Goal: Transaction & Acquisition: Purchase product/service

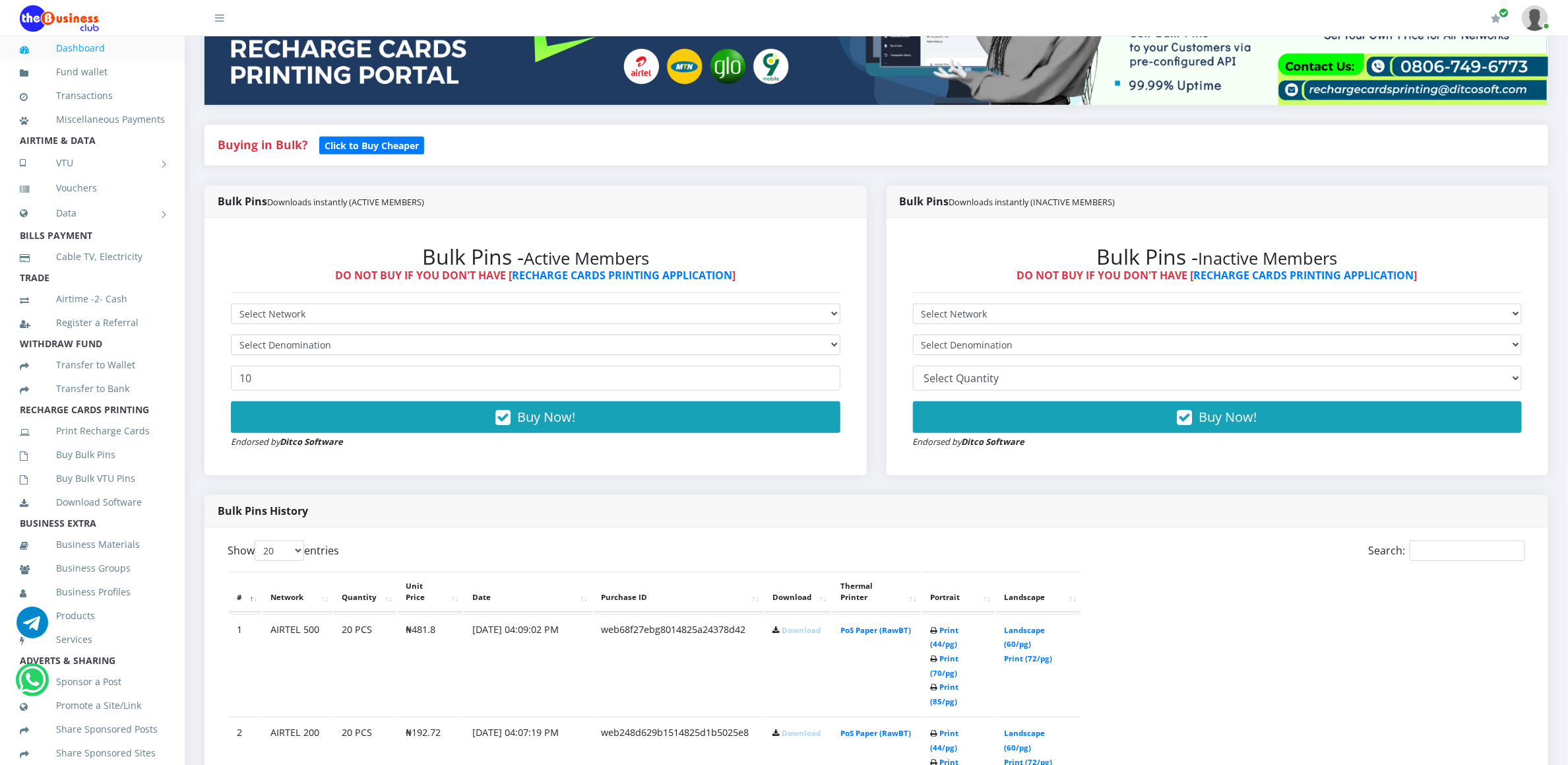
scroll to position [238, 0]
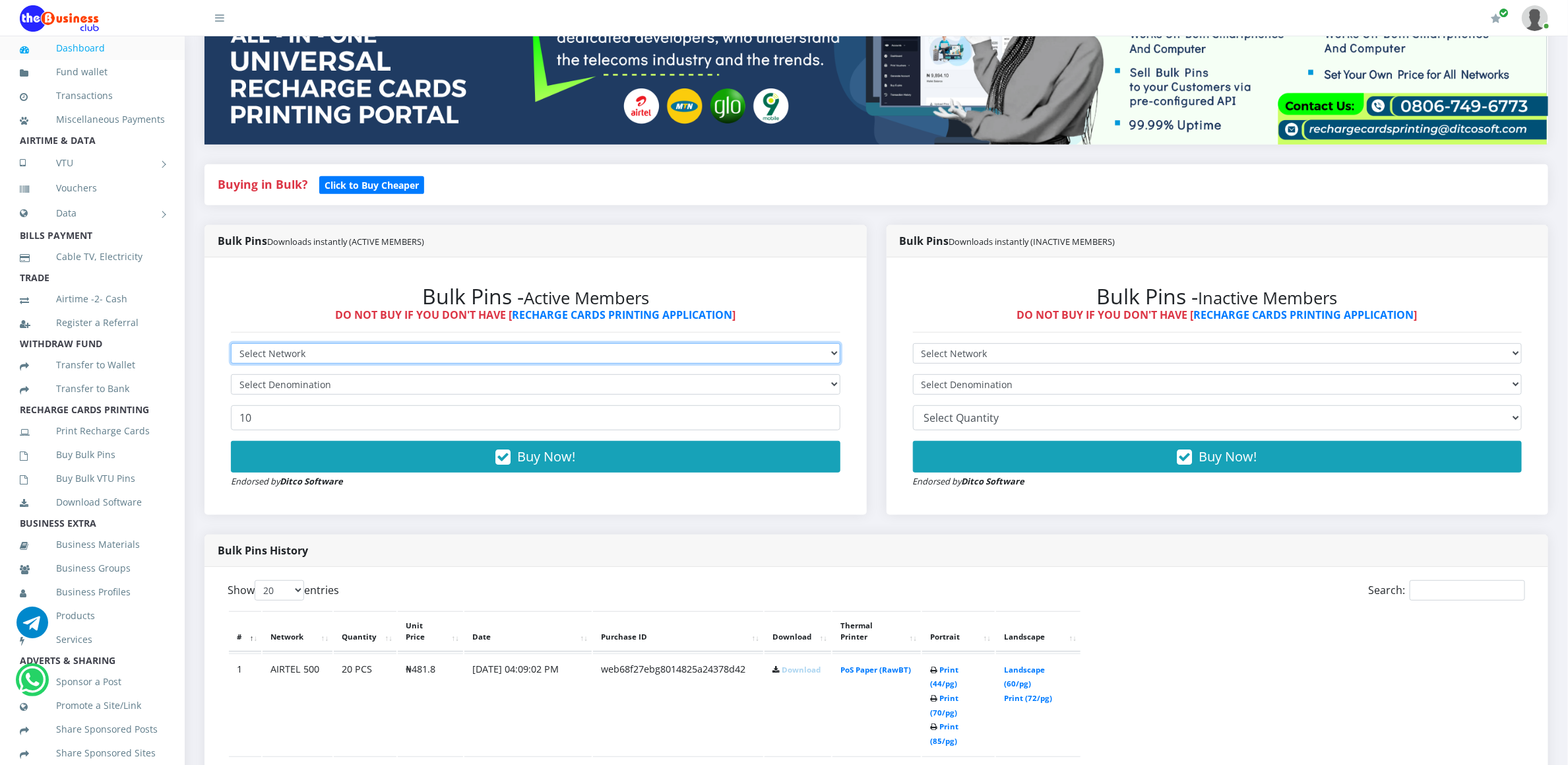
click at [319, 348] on select "Select Network MTN Globacom 9Mobile Airtel" at bounding box center [535, 353] width 610 height 21
select select "MTN"
click at [231, 345] on select "Select Network MTN Globacom 9Mobile Airtel" at bounding box center [535, 353] width 610 height 21
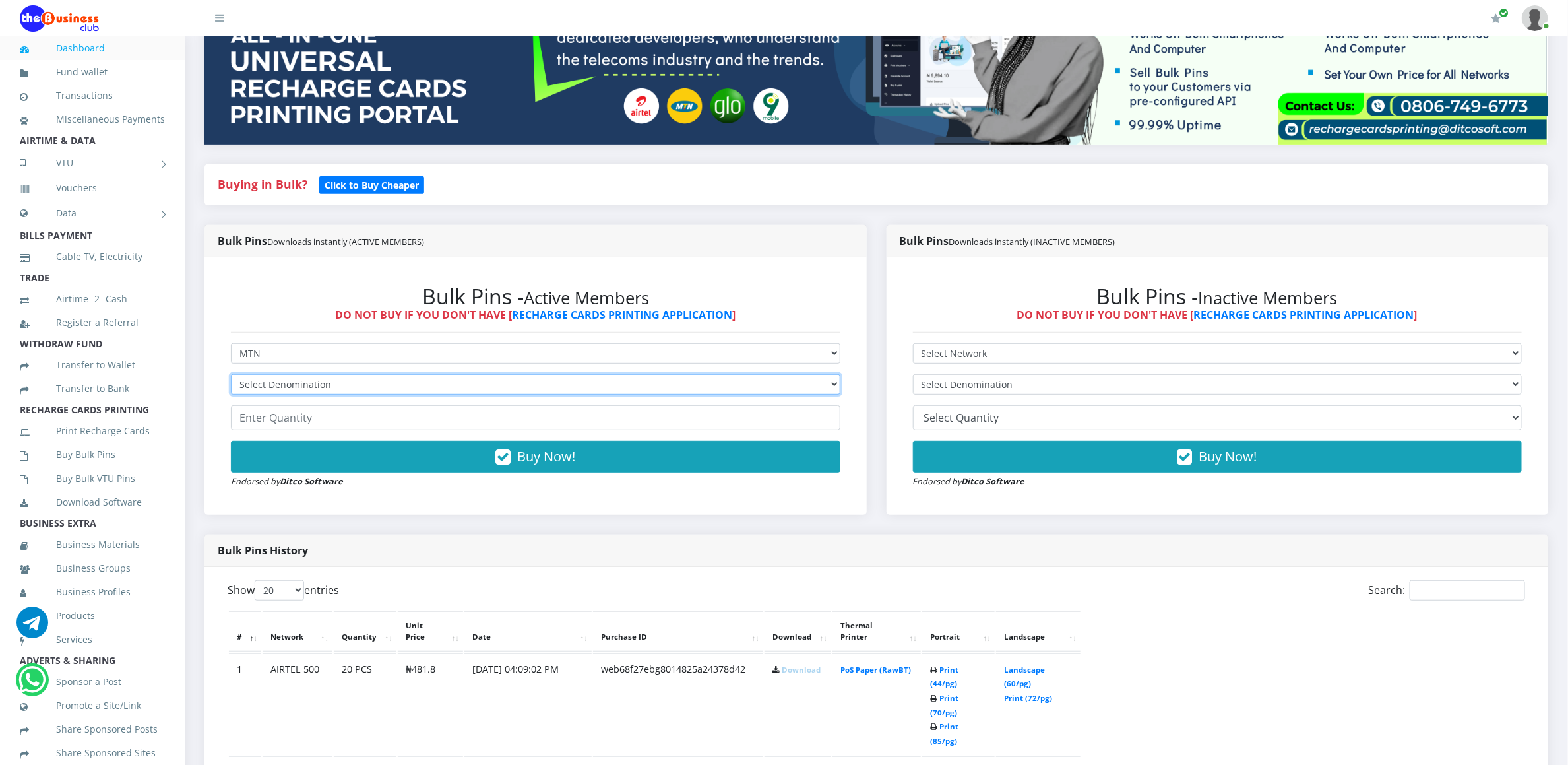
click at [308, 381] on select "Select Denomination MTN NGN100 - ₦96.99 MTN NGN200 - ₦193.98 MTN NGN400 - ₦387.…" at bounding box center [535, 384] width 610 height 21
select select "96.99-100"
click at [231, 376] on select "Select Denomination MTN NGN100 - ₦96.99 MTN NGN200 - ₦193.98 MTN NGN400 - ₦387.…" at bounding box center [535, 384] width 610 height 21
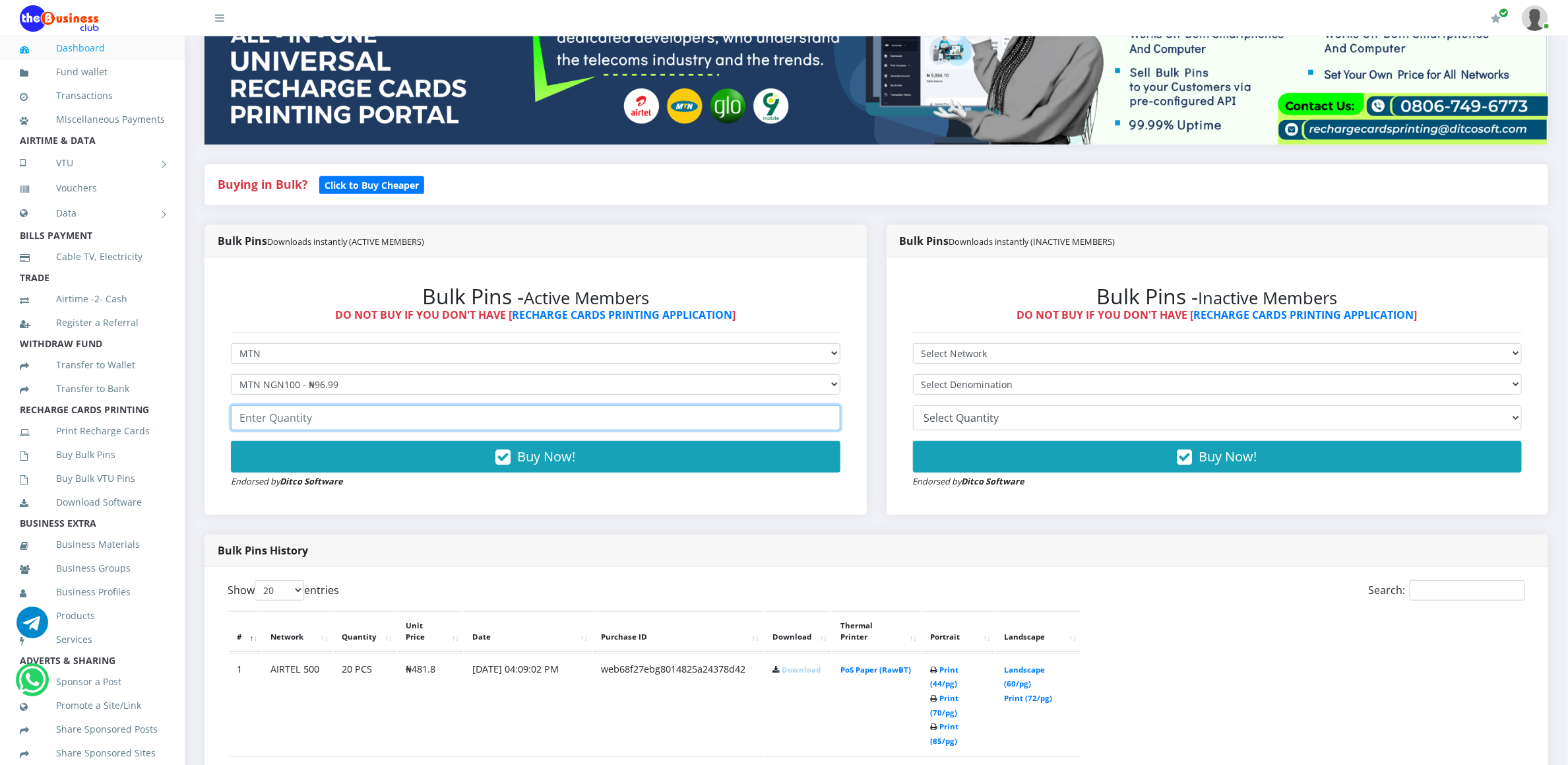
click at [316, 421] on input "number" at bounding box center [535, 418] width 610 height 25
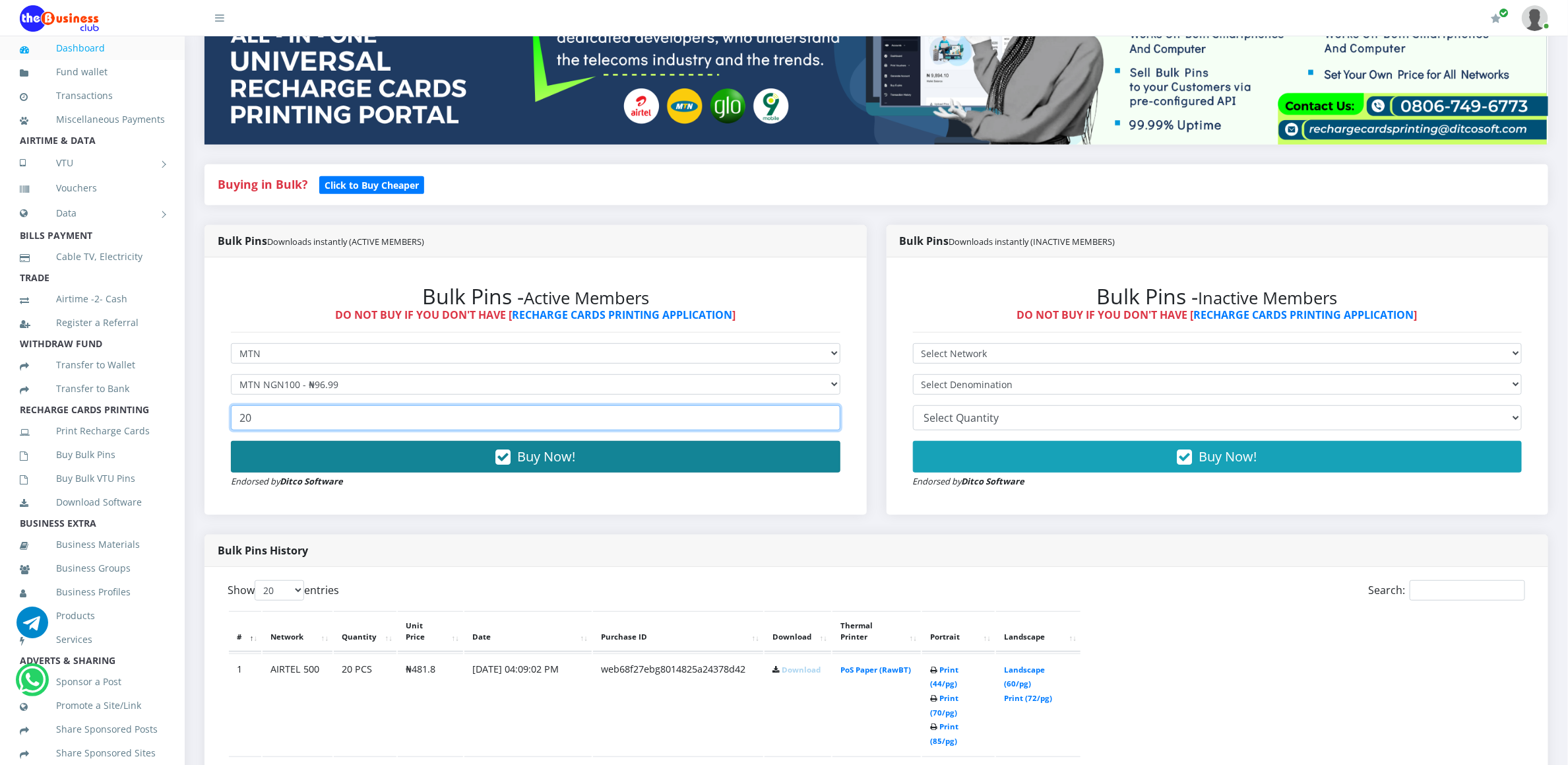
type input "20"
click at [316, 449] on button "Buy Now!" at bounding box center [535, 456] width 610 height 32
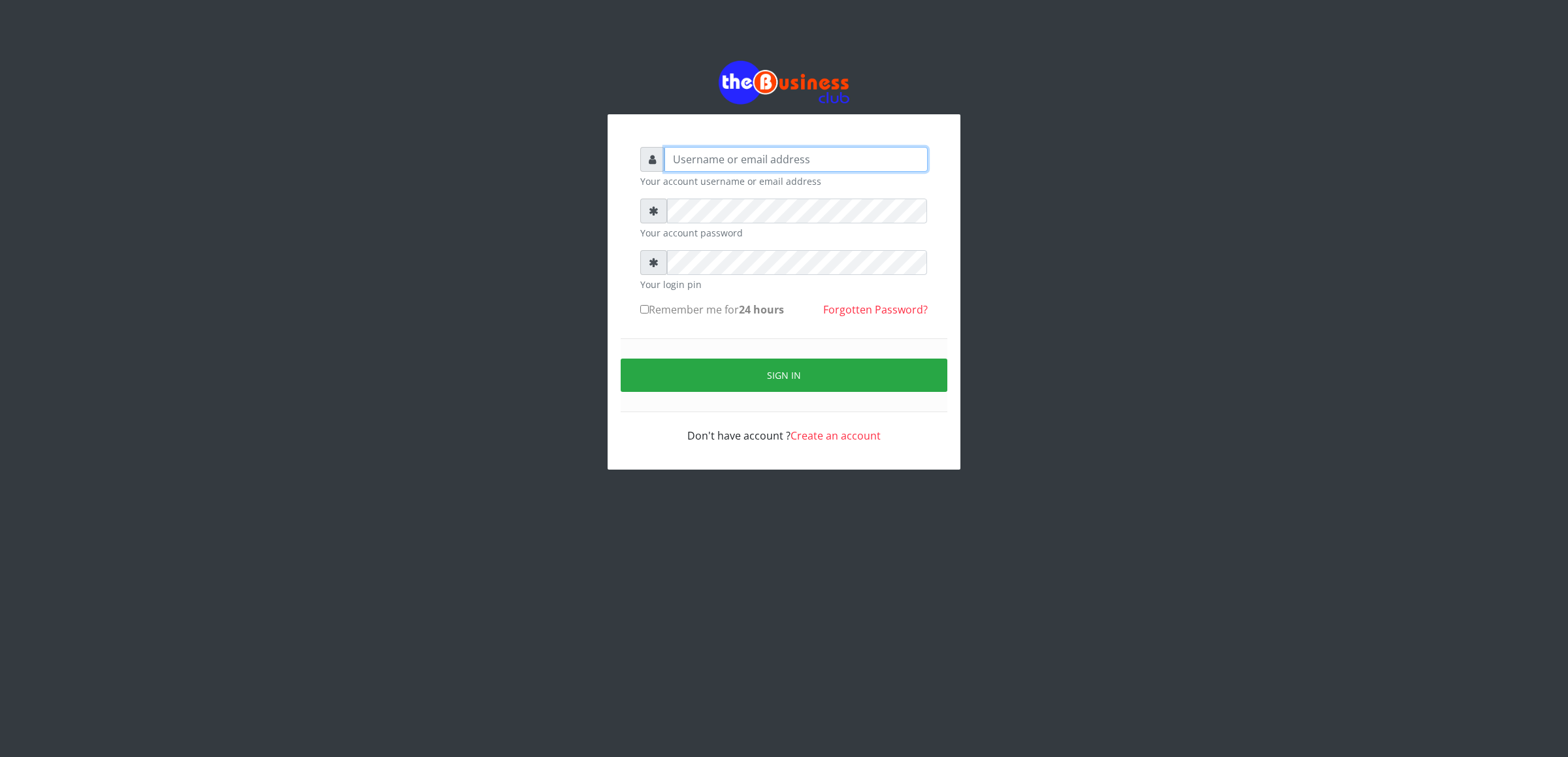
type input "cherpher"
click at [645, 306] on input "Remember me for 24 hours" at bounding box center [644, 309] width 9 height 9
checkbox input "true"
click at [690, 369] on button "Sign in" at bounding box center [784, 375] width 326 height 33
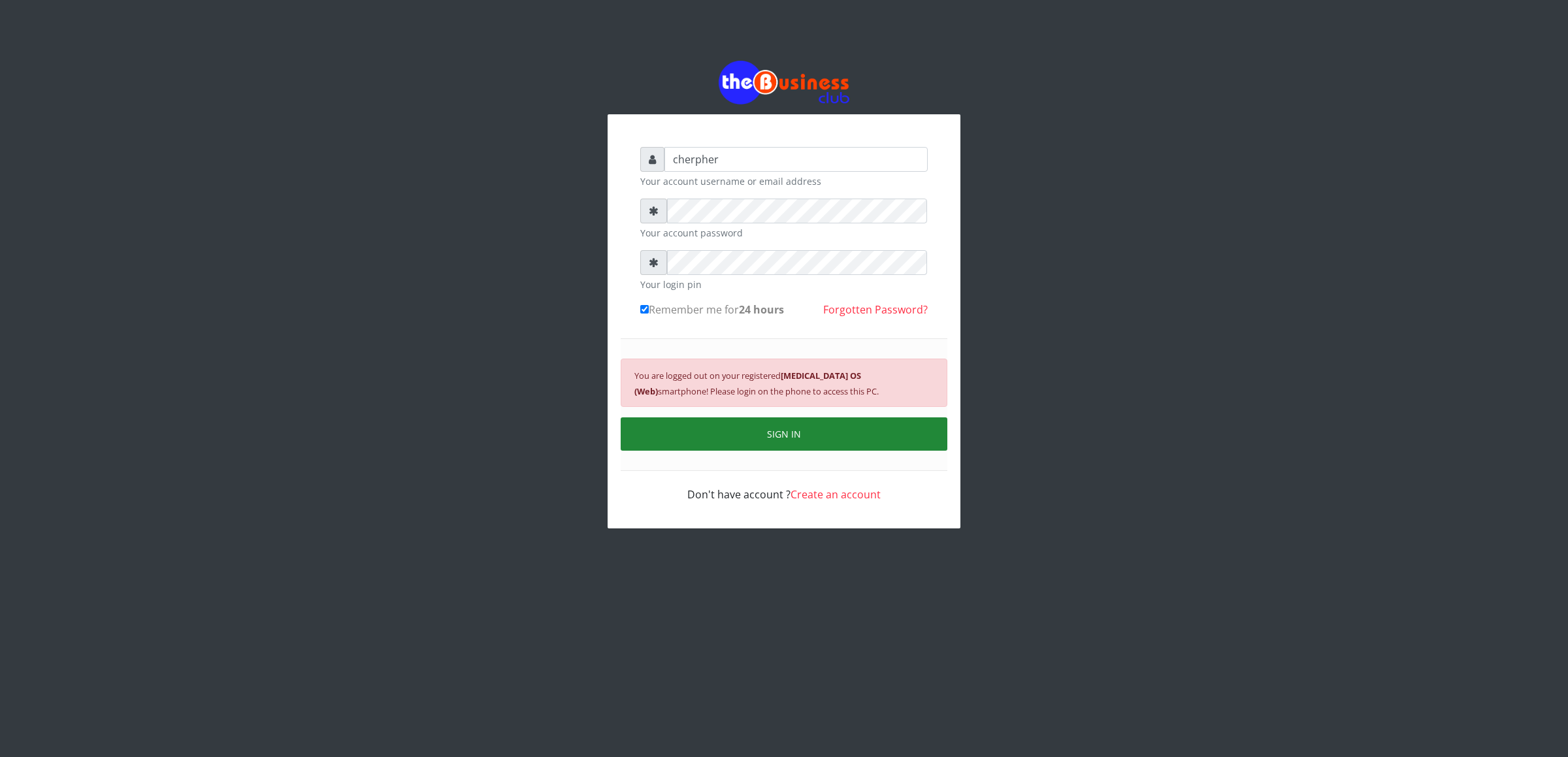
click at [708, 429] on button "SIGN IN" at bounding box center [784, 434] width 326 height 33
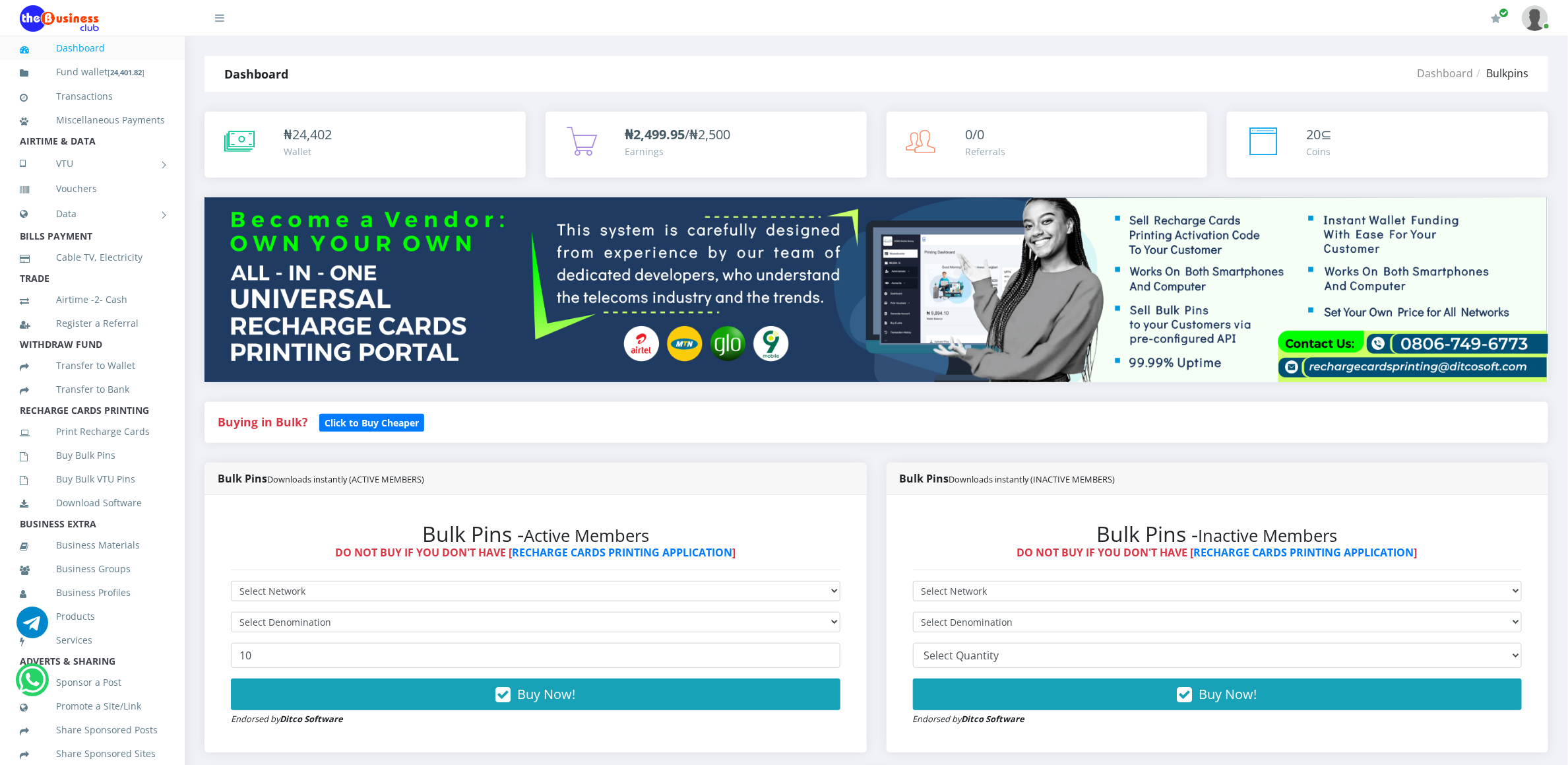
click at [277, 581] on div "Bulk Pins - Active Members DO NOT BUY IF YOU DON'T HAVE [ RECHARGE CARDS PRINTI…" at bounding box center [535, 624] width 636 height 232
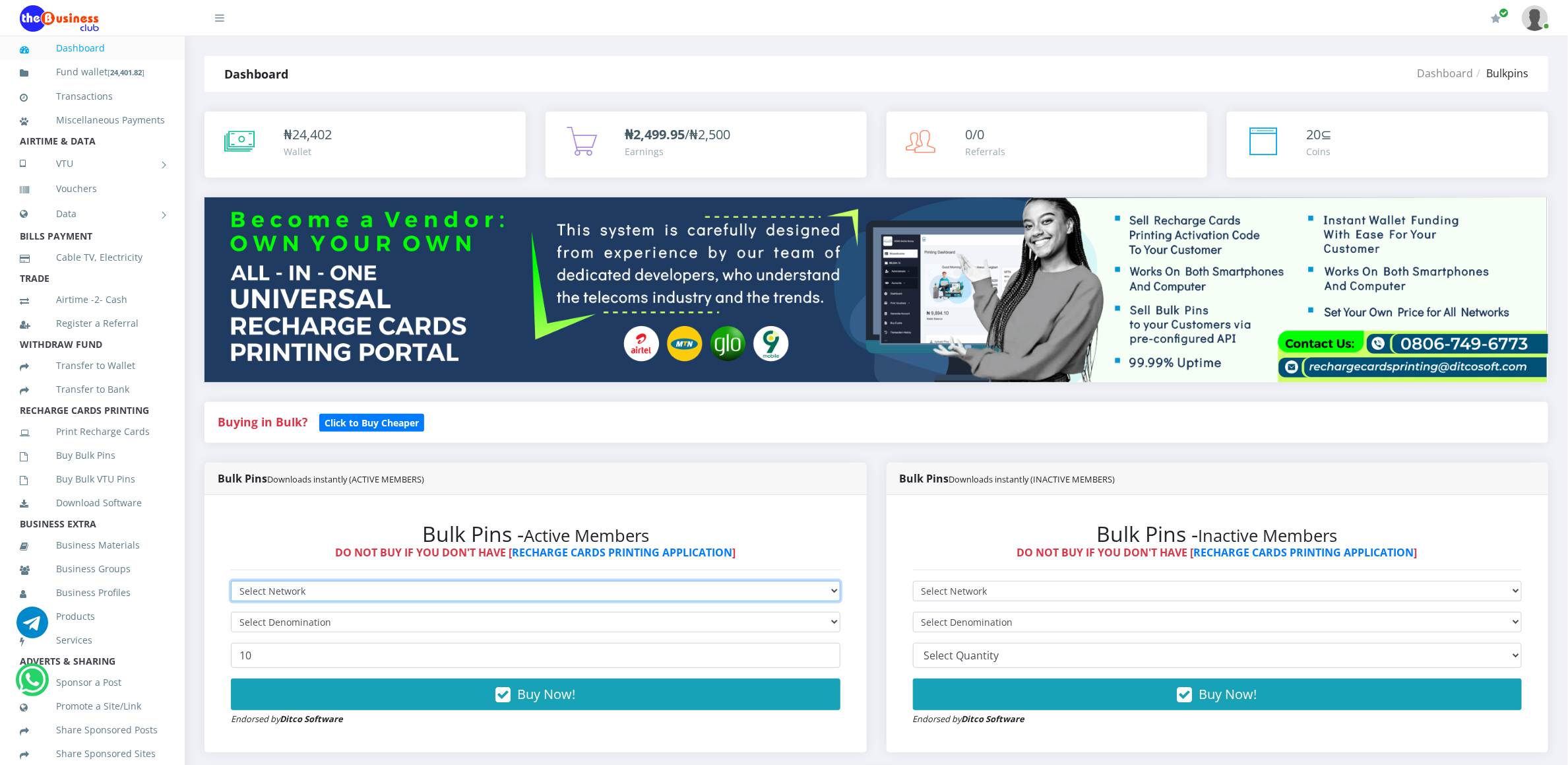
click at [280, 588] on select "Select Network MTN Globacom 9Mobile Airtel" at bounding box center [535, 591] width 610 height 21
select select "MTN"
click at [231, 583] on select "Select Network MTN Globacom 9Mobile Airtel" at bounding box center [535, 591] width 610 height 21
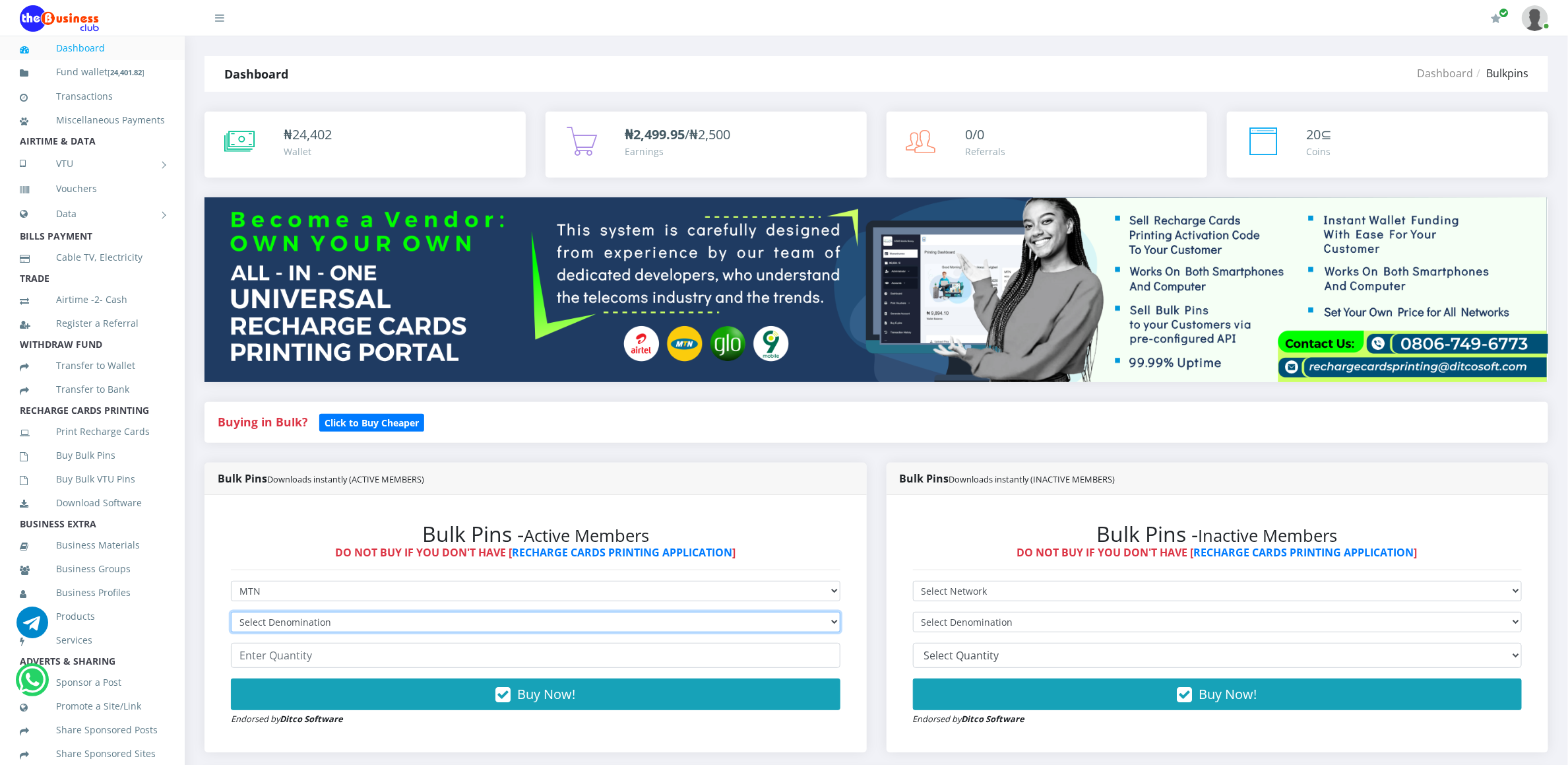
click at [278, 622] on select "Select Denomination" at bounding box center [535, 622] width 610 height 21
select select "96.94-100"
click at [231, 614] on select "Select Denomination MTN NGN100 - ₦96.94 MTN NGN200 - ₦193.88 MTN NGN400 - ₦387.…" at bounding box center [535, 622] width 610 height 21
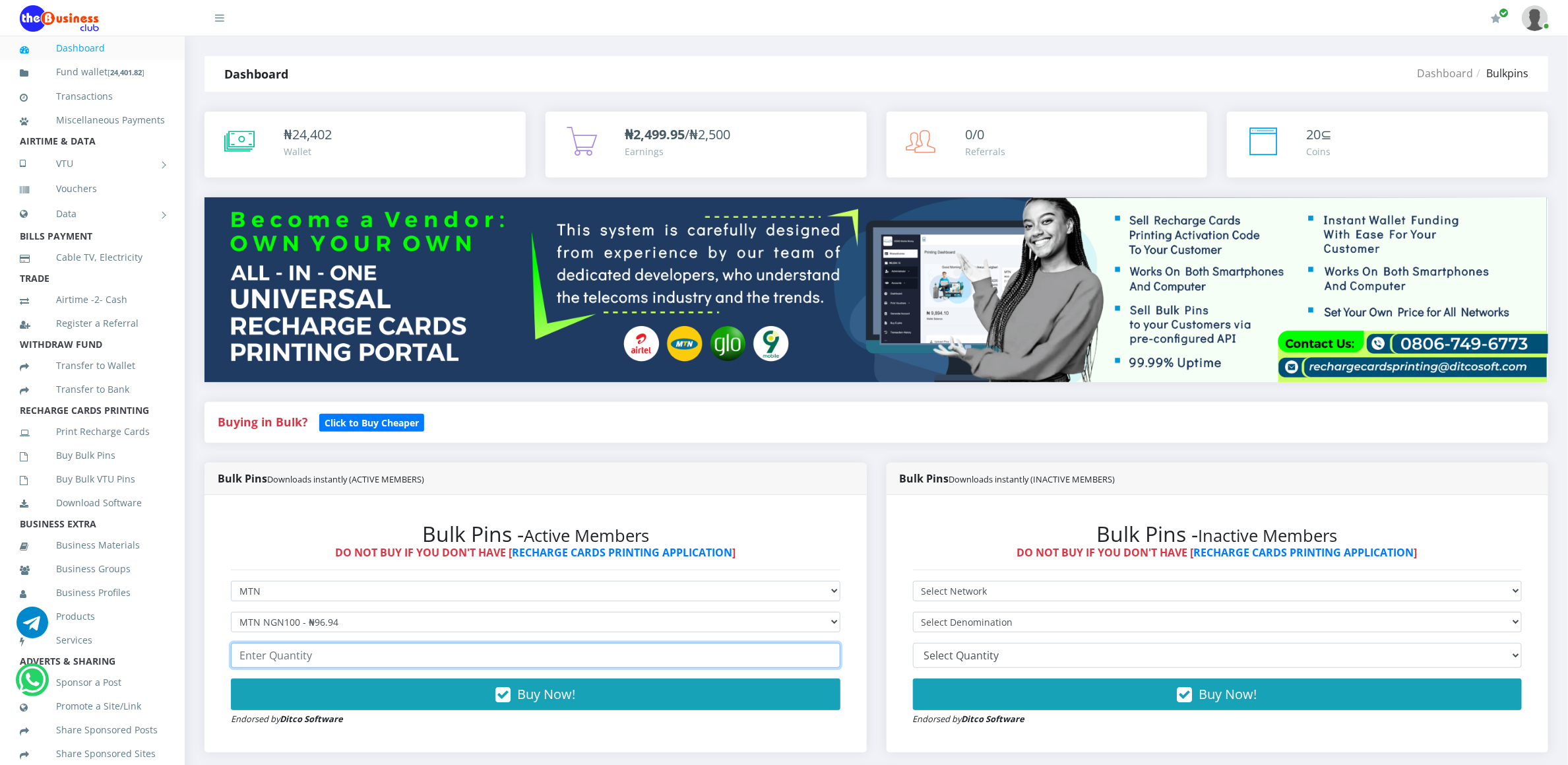
click at [276, 650] on input "number" at bounding box center [535, 656] width 610 height 25
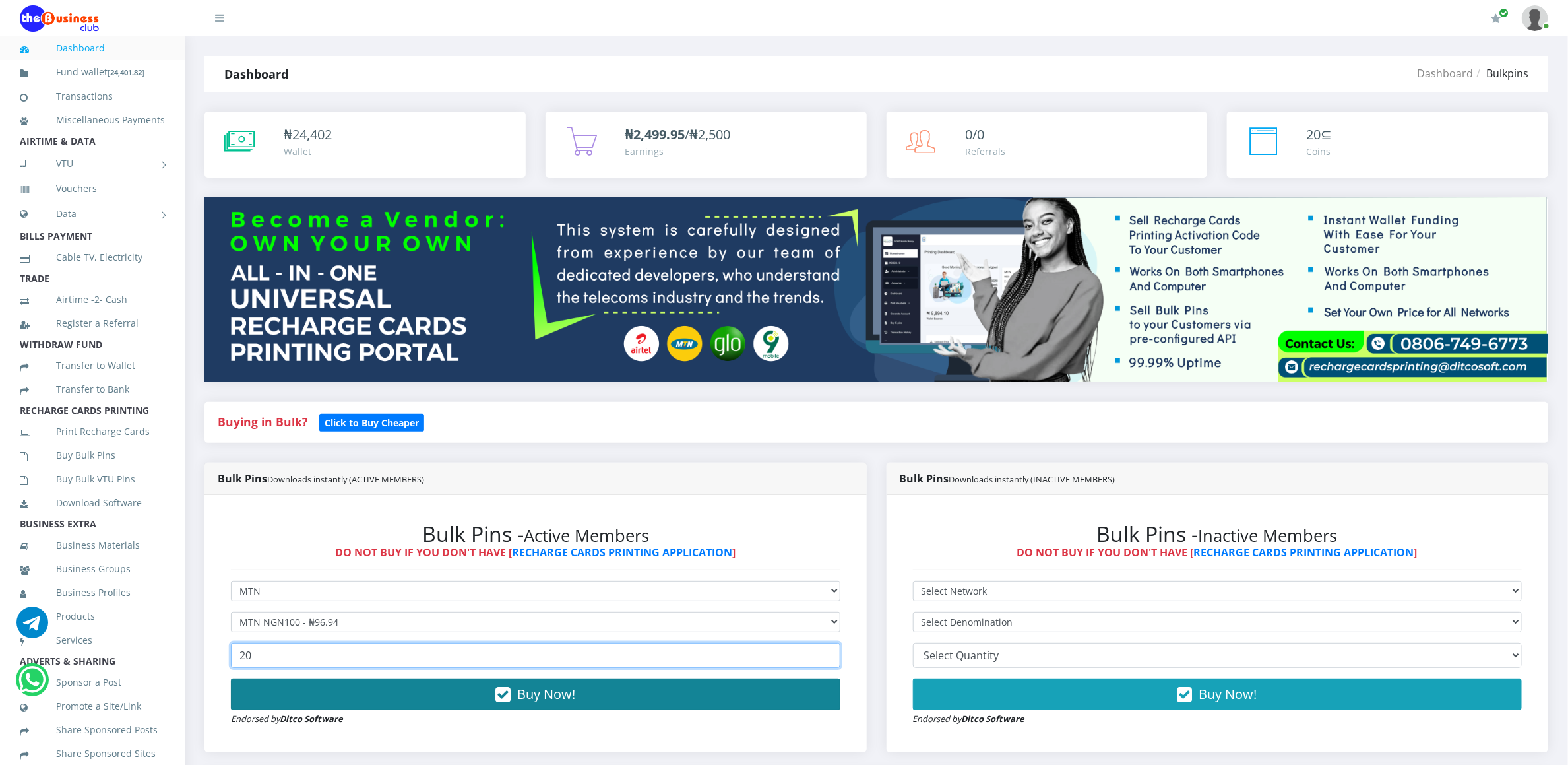
type input "20"
click at [422, 691] on button "Buy Now!" at bounding box center [535, 694] width 610 height 32
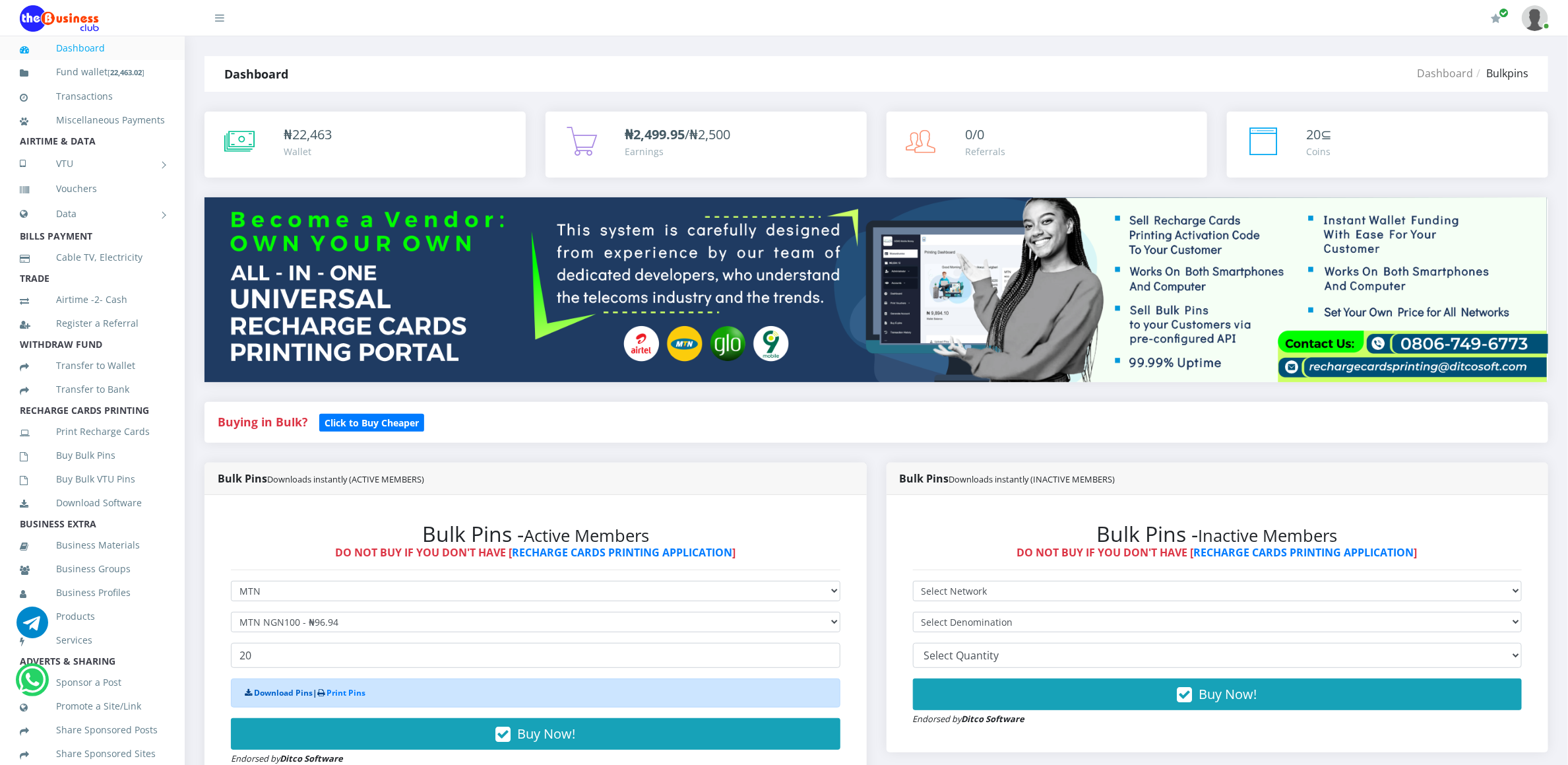
click at [296, 691] on link "Download Pins" at bounding box center [283, 692] width 59 height 11
click at [98, 470] on link "Buy Bulk Pins" at bounding box center [92, 455] width 145 height 31
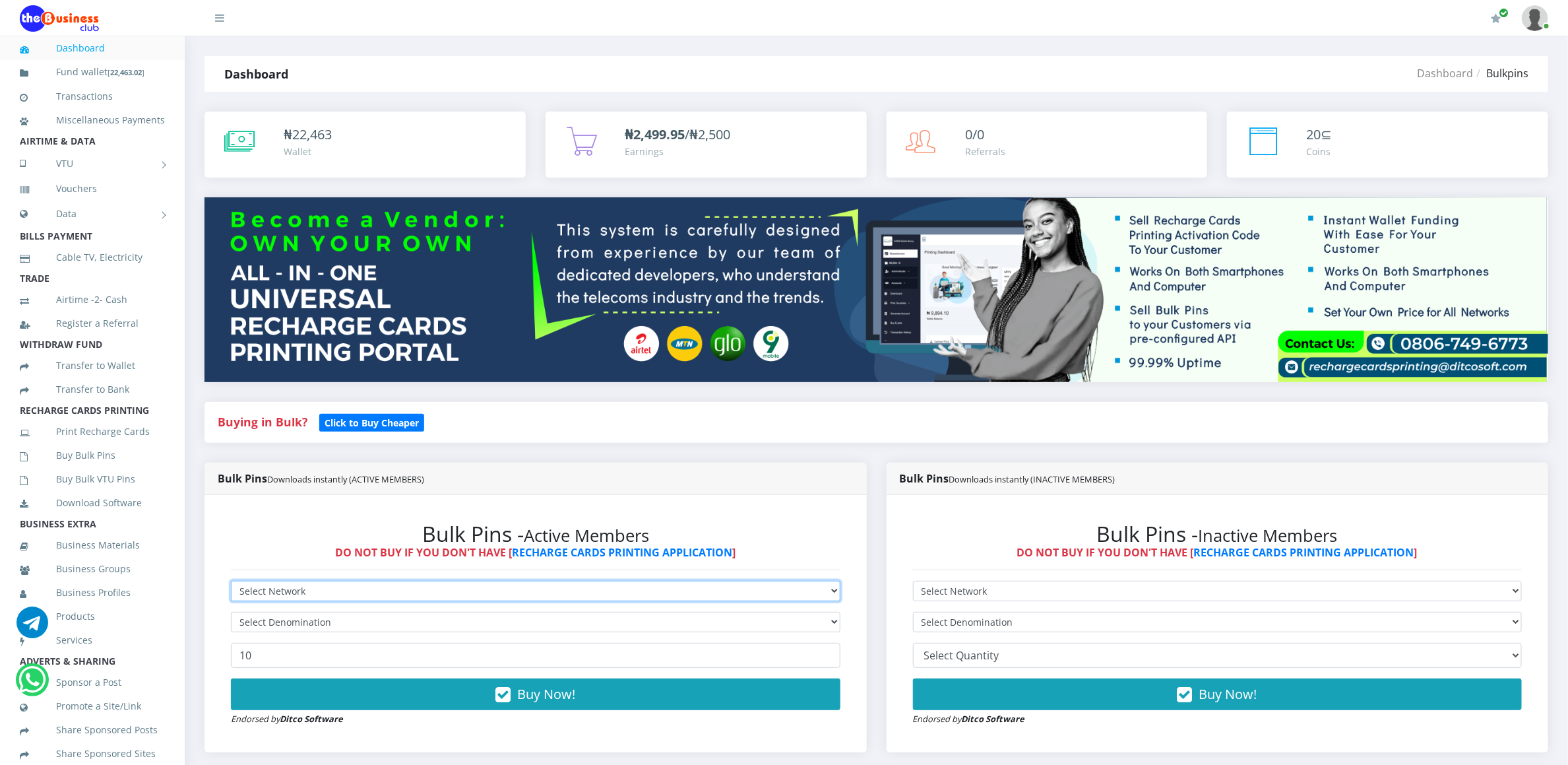
click at [253, 588] on select "Select Network MTN Globacom 9Mobile Airtel" at bounding box center [535, 591] width 610 height 21
select select "MTN"
click at [231, 583] on select "Select Network MTN Globacom 9Mobile Airtel" at bounding box center [535, 591] width 610 height 21
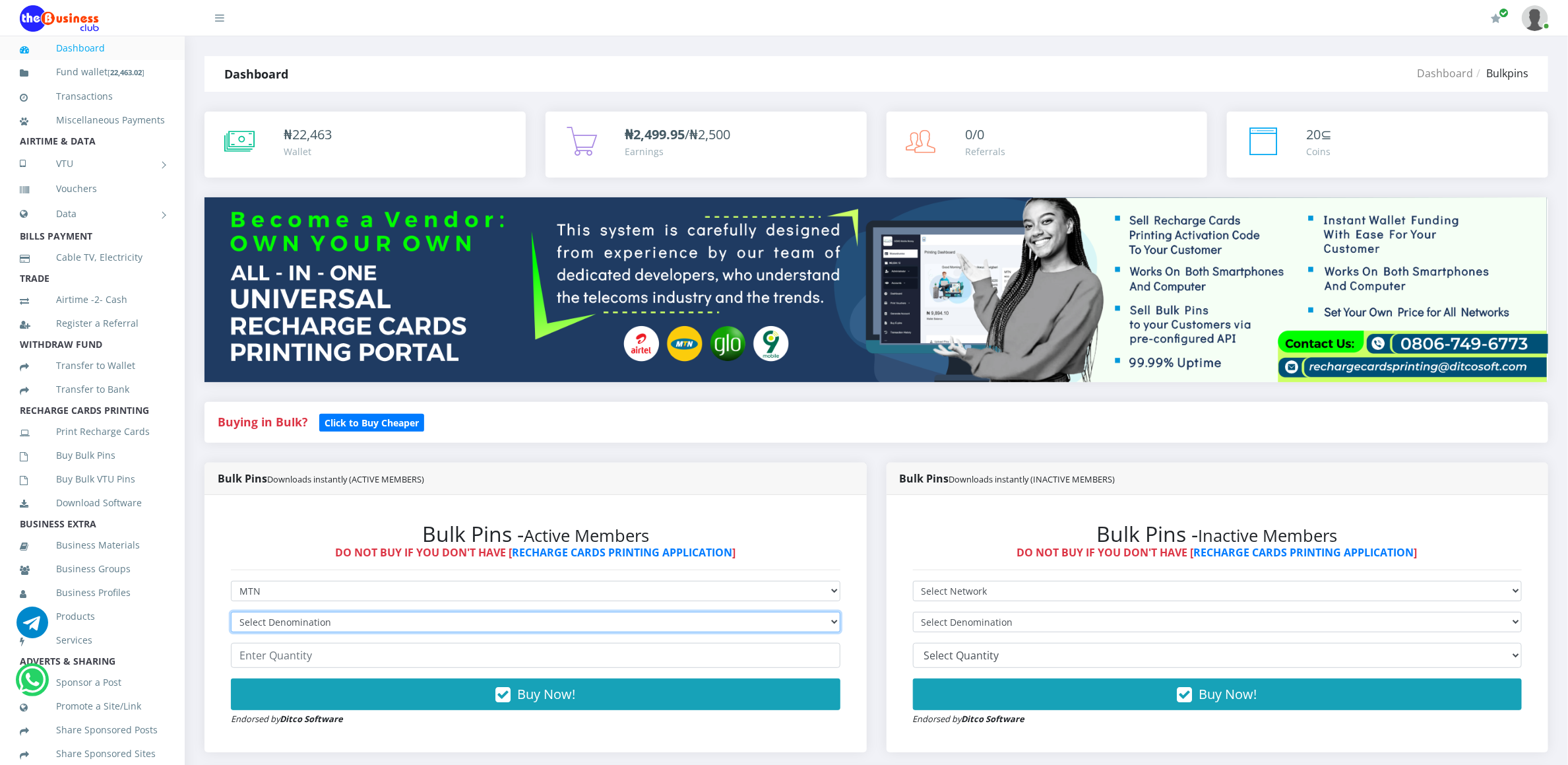
click at [266, 618] on select "Select Denomination MTN NGN100 - ₦96.94 MTN NGN200 - ₦193.88 MTN NGN400 - ₦387.…" at bounding box center [535, 622] width 610 height 21
select select "193.88-200"
click at [231, 614] on select "Select Denomination MTN NGN100 - ₦96.94 MTN NGN200 - ₦193.88 MTN NGN400 - ₦387.…" at bounding box center [535, 622] width 610 height 21
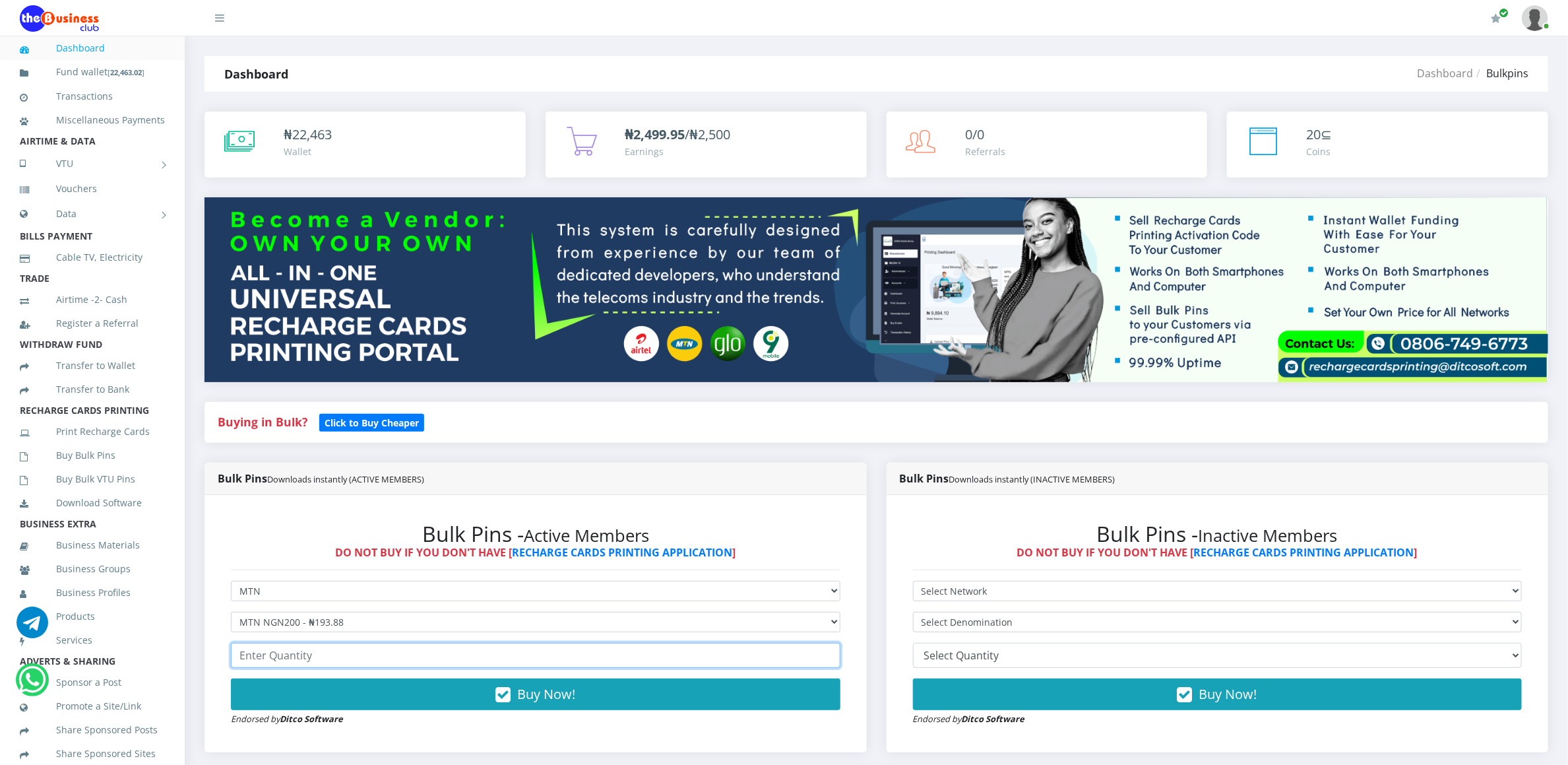
click at [263, 654] on input "number" at bounding box center [535, 656] width 610 height 25
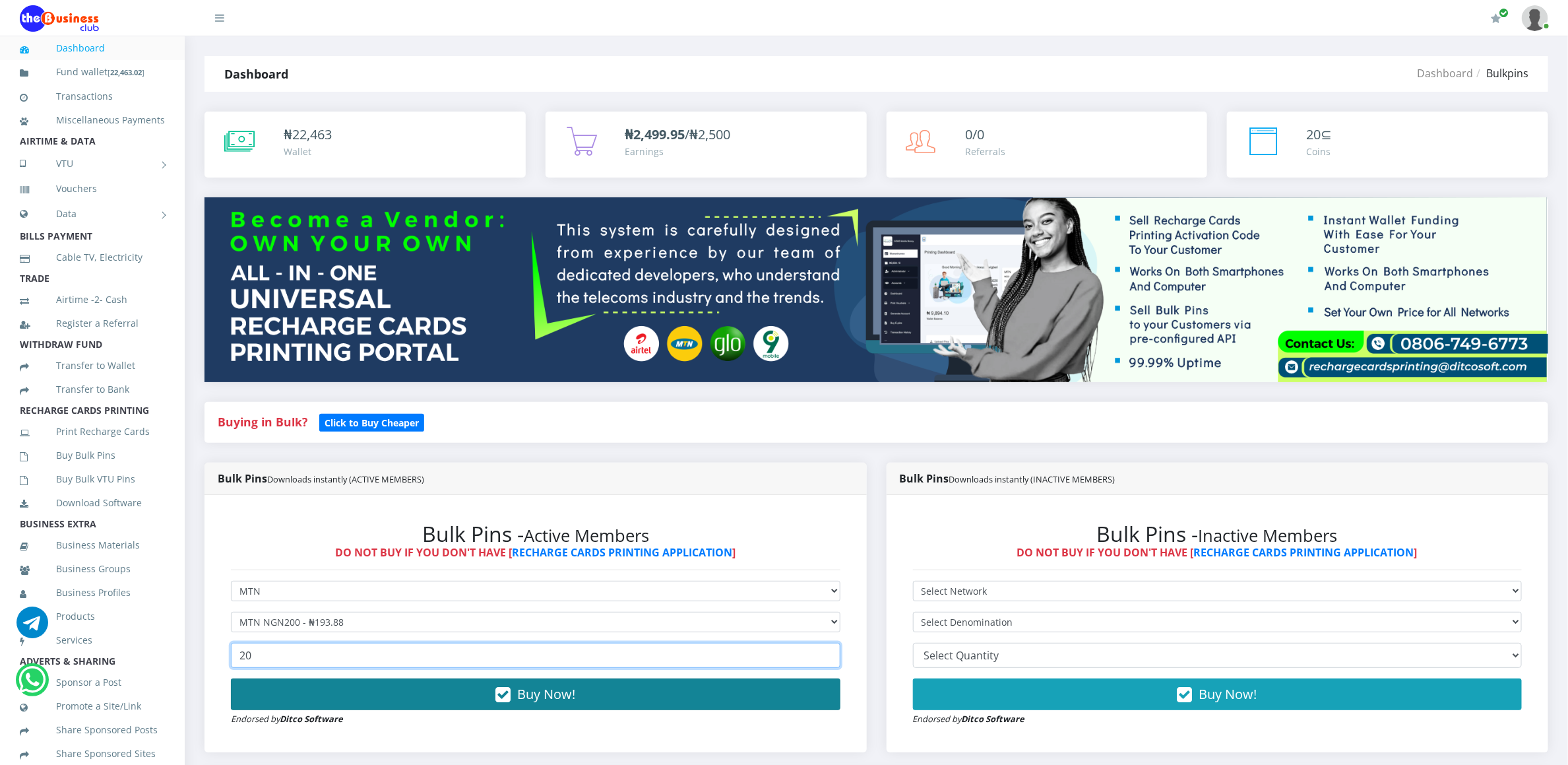
type input "20"
click at [286, 691] on button "Buy Now!" at bounding box center [535, 694] width 610 height 32
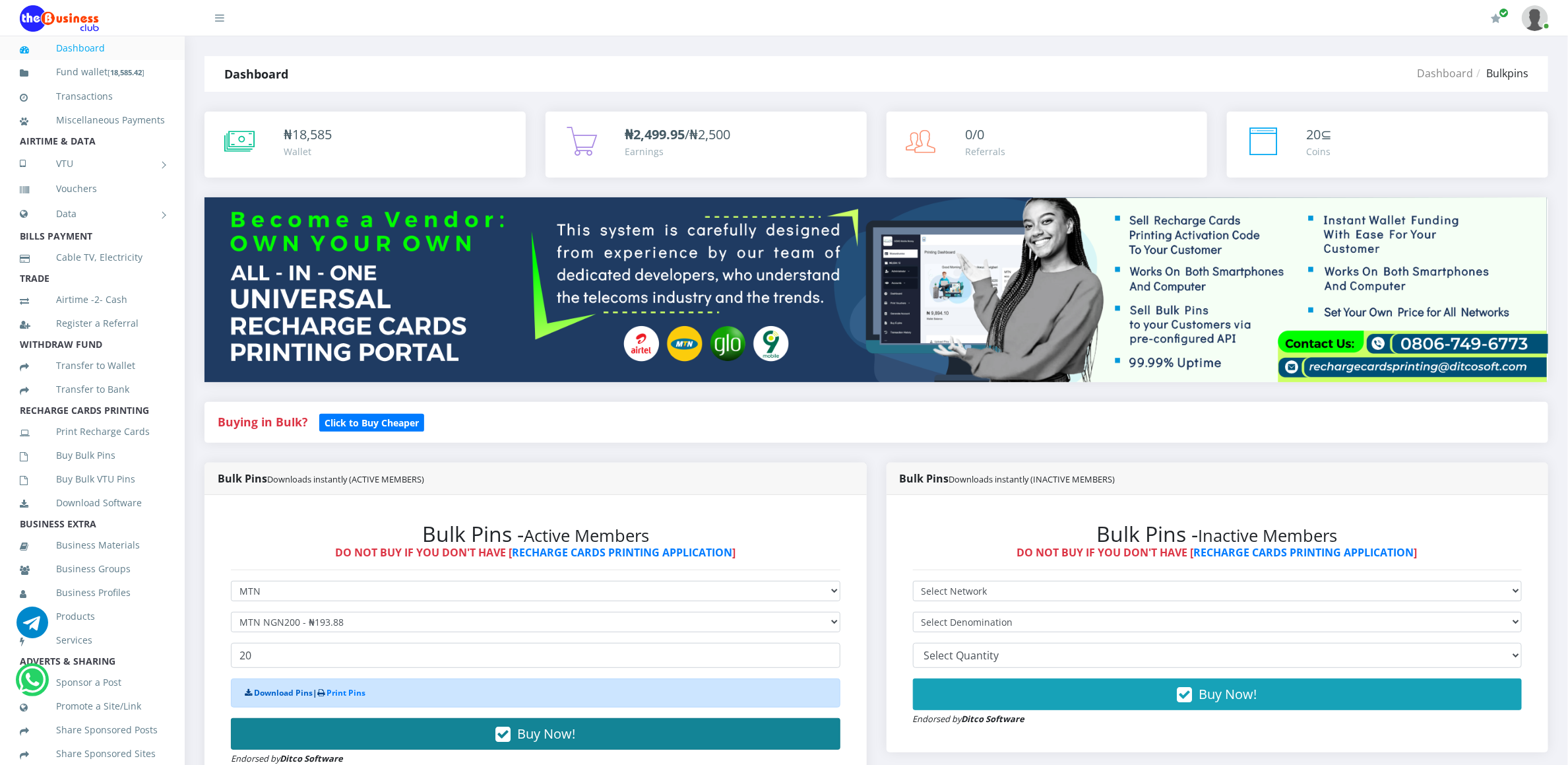
click at [286, 691] on link "Download Pins" at bounding box center [283, 692] width 59 height 11
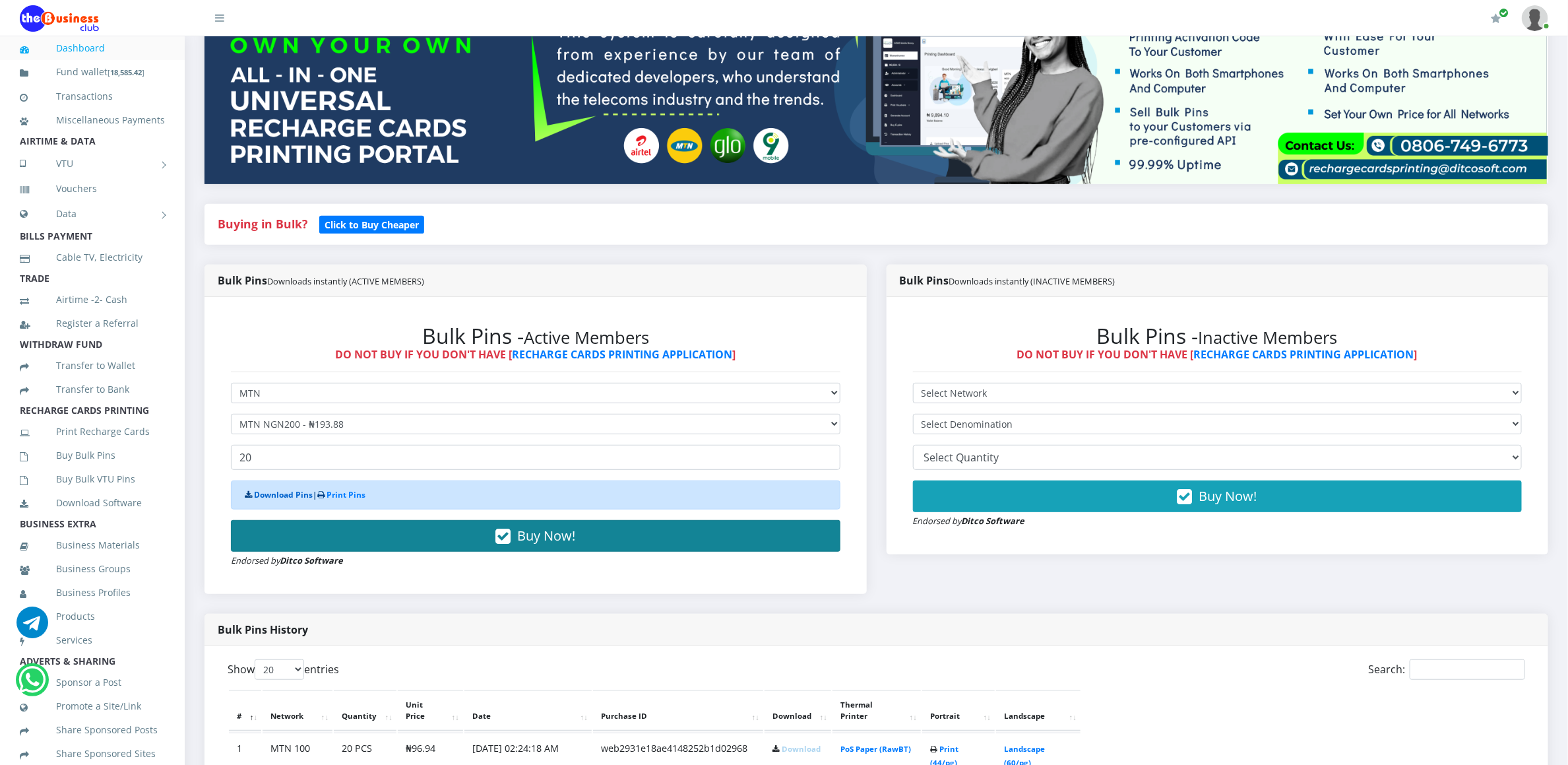
scroll to position [238, 0]
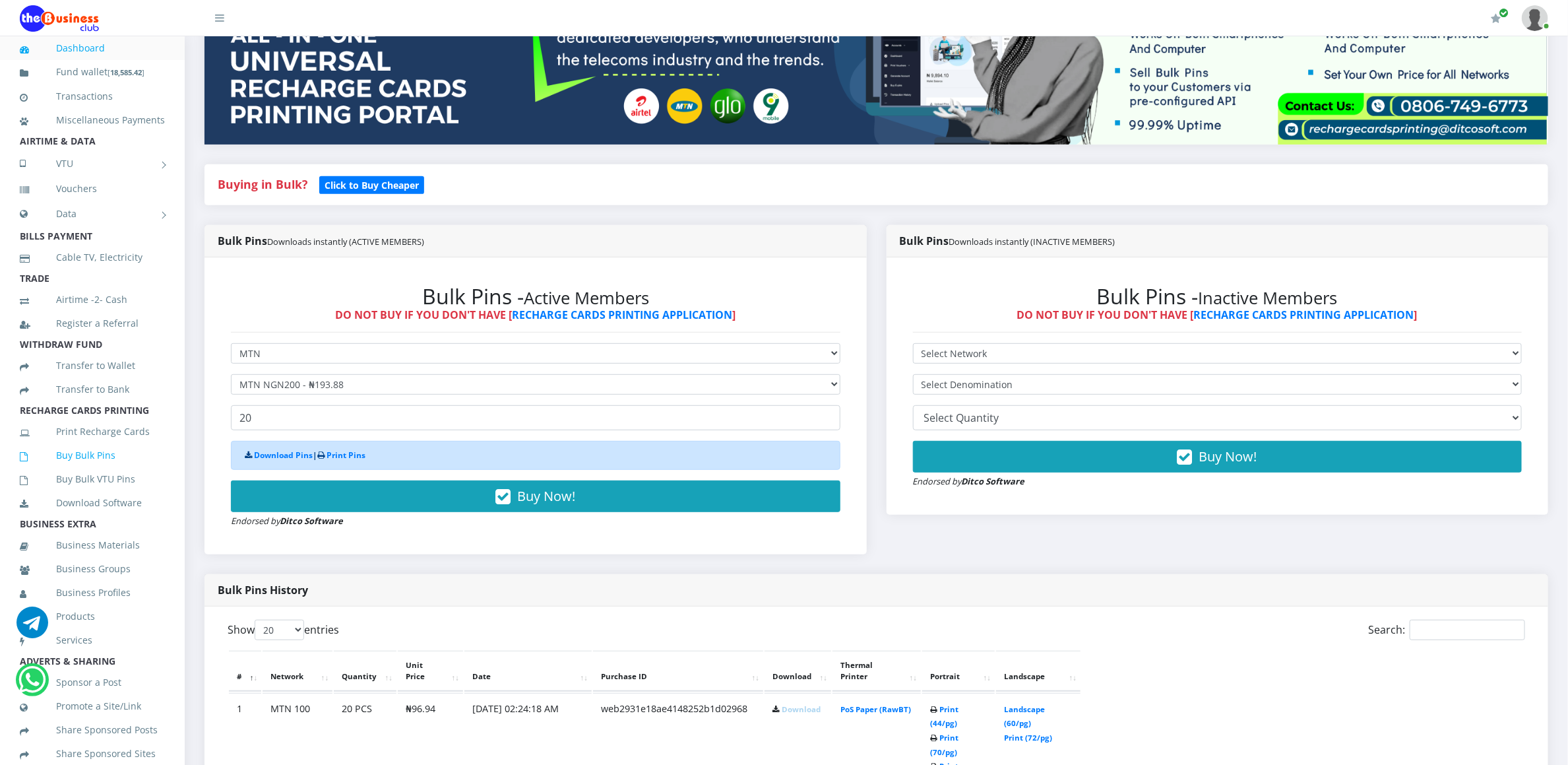
click at [82, 470] on link "Buy Bulk Pins" at bounding box center [92, 455] width 145 height 31
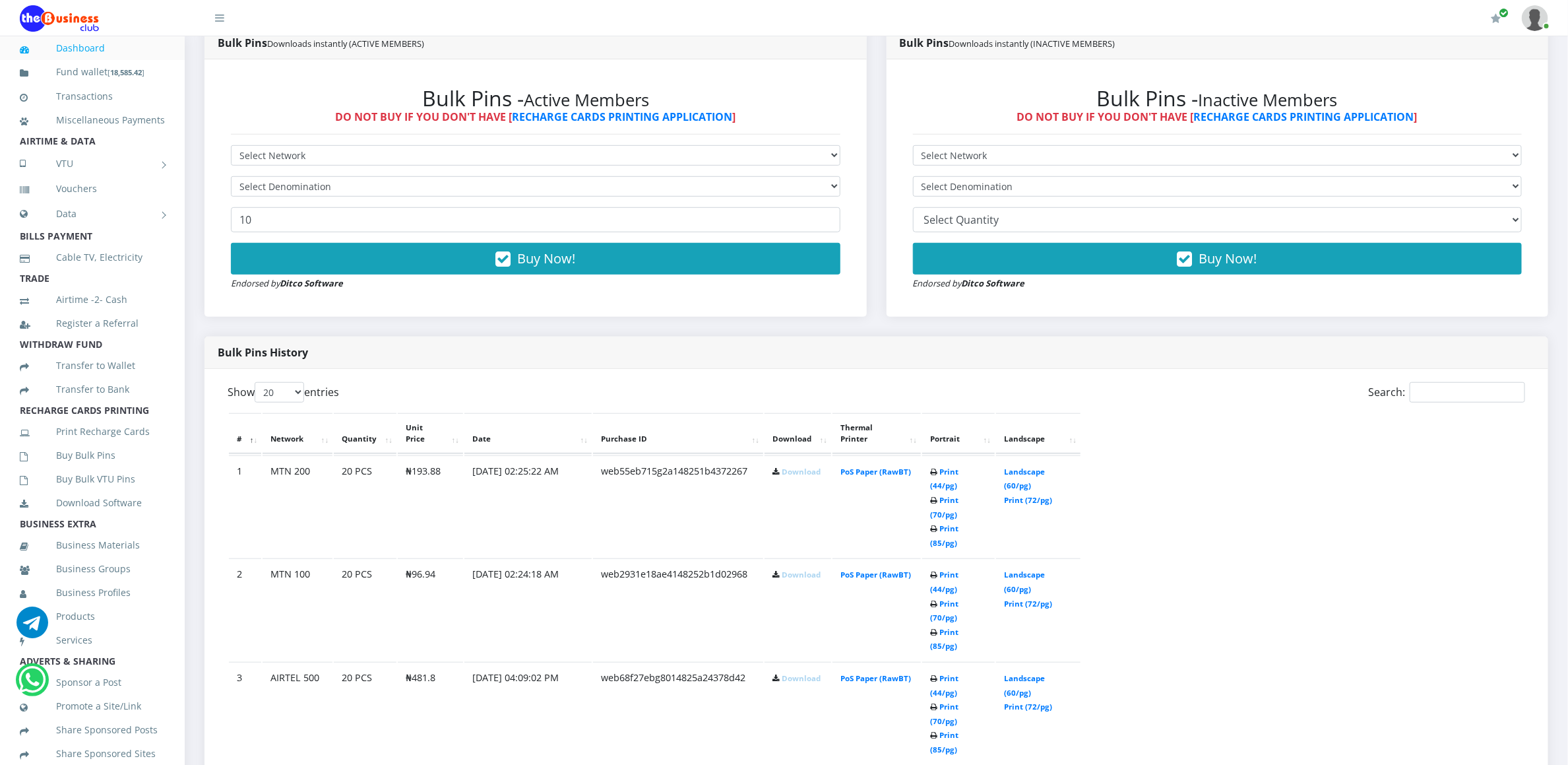
scroll to position [475, 0]
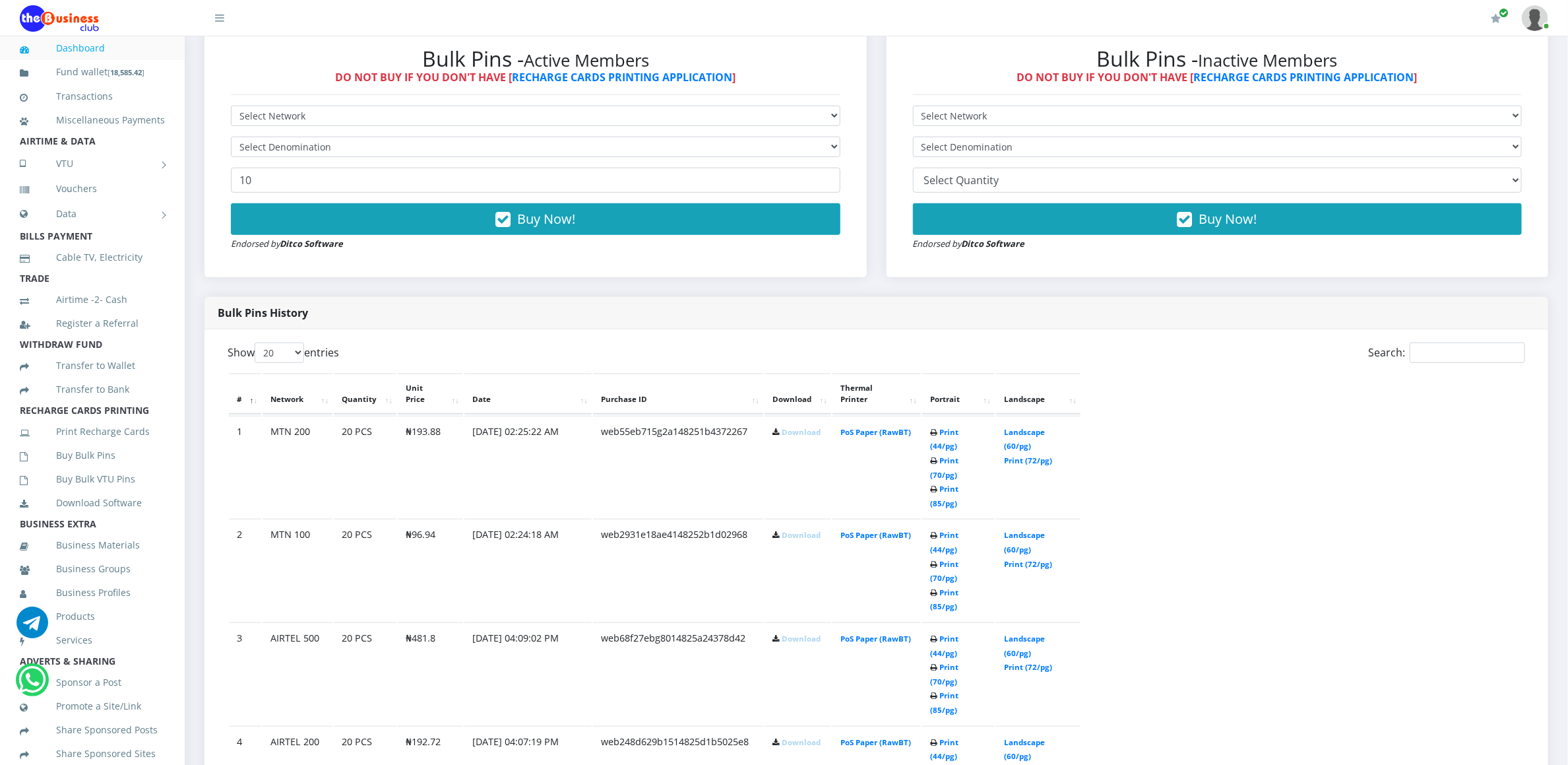
click at [801, 427] on link "Download" at bounding box center [801, 432] width 39 height 10
click at [802, 519] on td "Download" at bounding box center [798, 570] width 66 height 102
click at [800, 530] on link "Download" at bounding box center [801, 535] width 39 height 10
